Goal: Navigation & Orientation: Go to known website

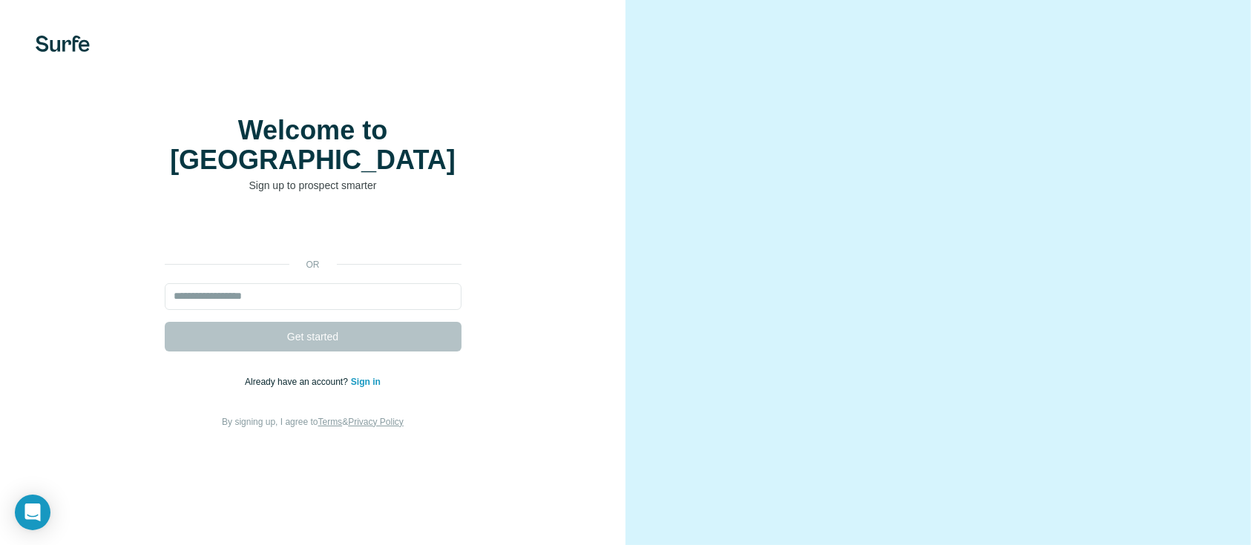
click at [376, 387] on link "Sign in" at bounding box center [366, 382] width 30 height 10
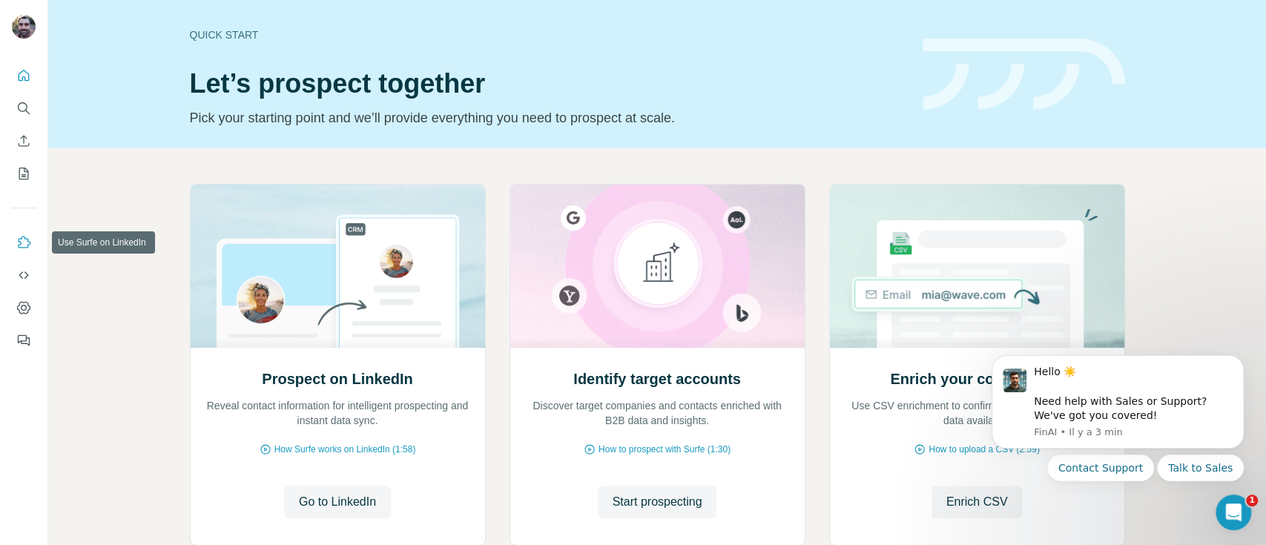
click at [31, 246] on button "Use Surfe on LinkedIn" at bounding box center [24, 242] width 24 height 27
